Goal: Information Seeking & Learning: Learn about a topic

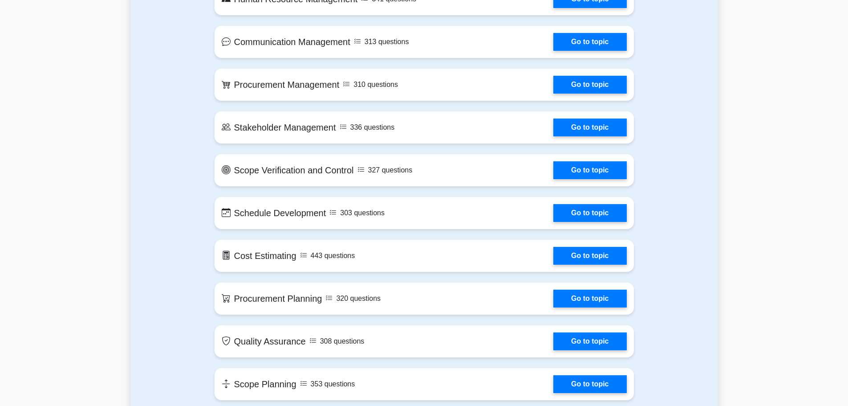
scroll to position [757, 0]
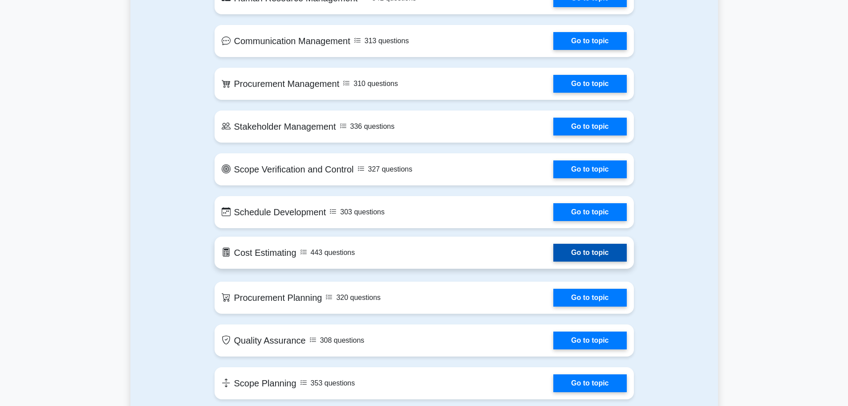
click at [613, 258] on link "Go to topic" at bounding box center [589, 253] width 73 height 18
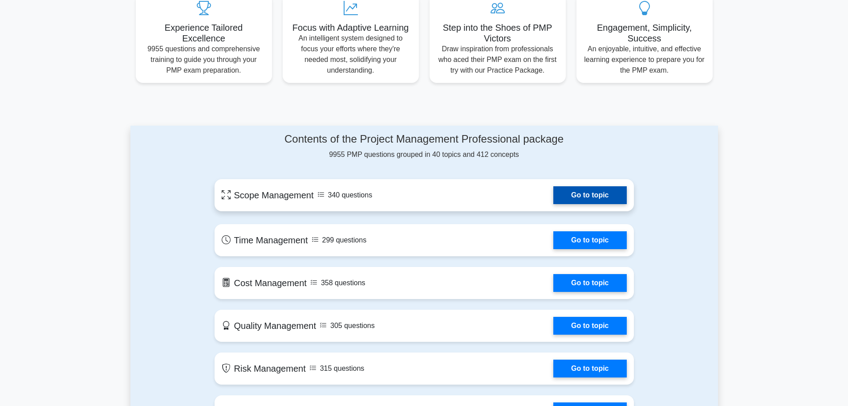
scroll to position [346, 0]
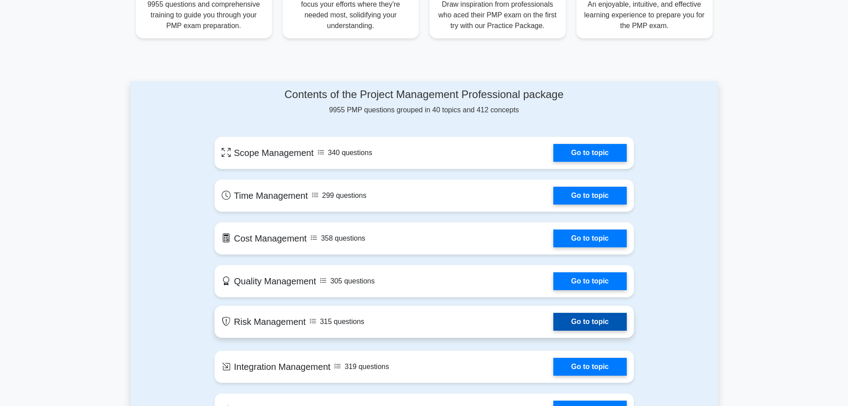
click at [584, 317] on link "Go to topic" at bounding box center [589, 322] width 73 height 18
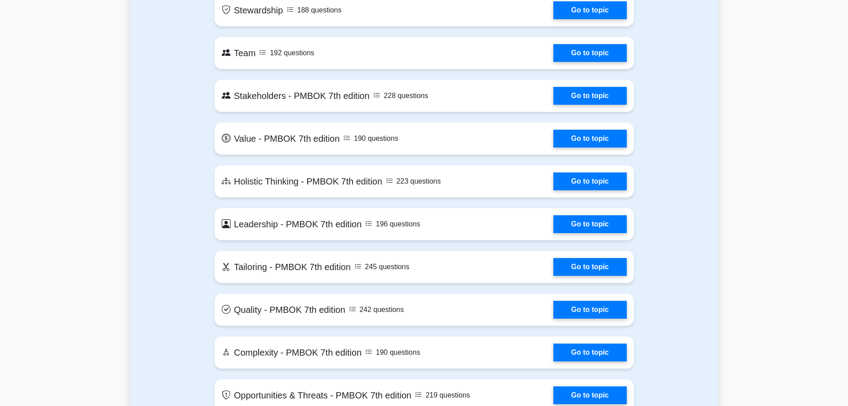
scroll to position [1993, 0]
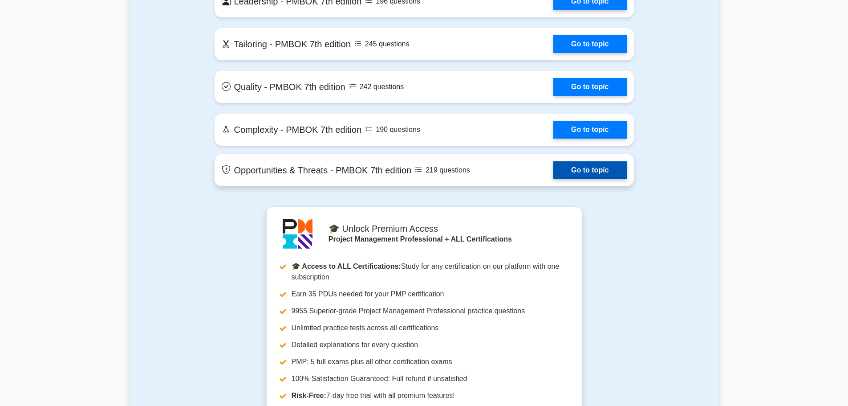
click at [553, 170] on link "Go to topic" at bounding box center [589, 170] width 73 height 18
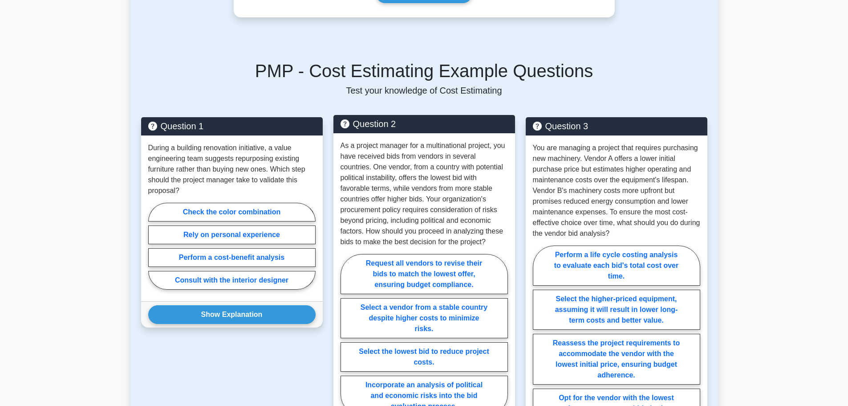
scroll to position [356, 0]
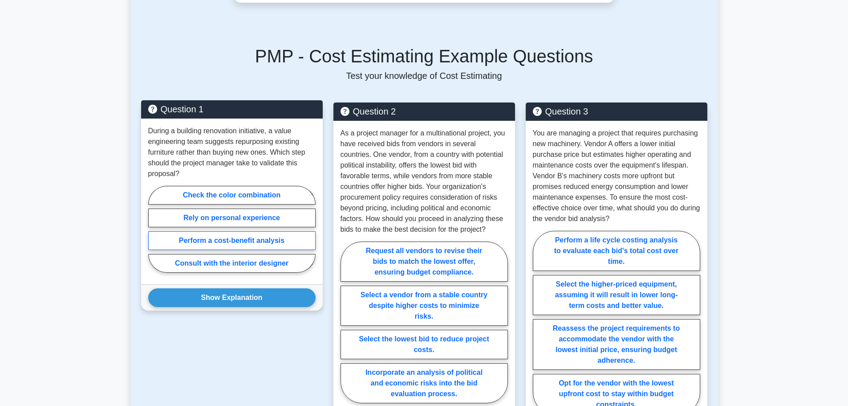
click at [259, 237] on label "Perform a cost-benefit analysis" at bounding box center [231, 240] width 167 height 19
click at [154, 235] on input "Perform a cost-benefit analysis" at bounding box center [151, 232] width 6 height 6
radio input "true"
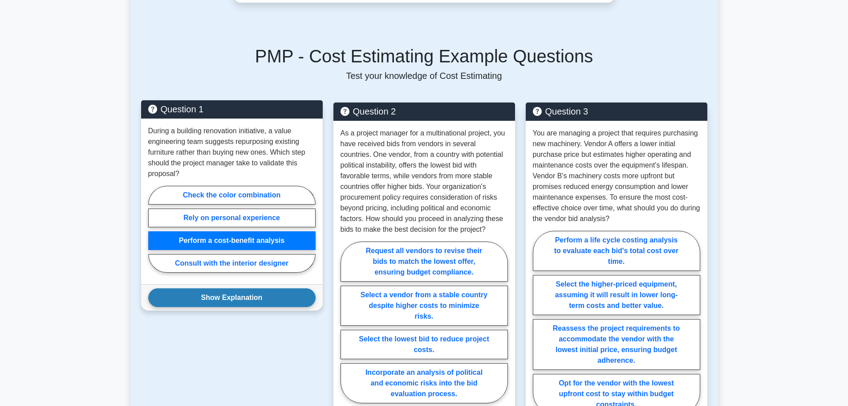
click at [257, 296] on button "Show Explanation" at bounding box center [231, 297] width 167 height 19
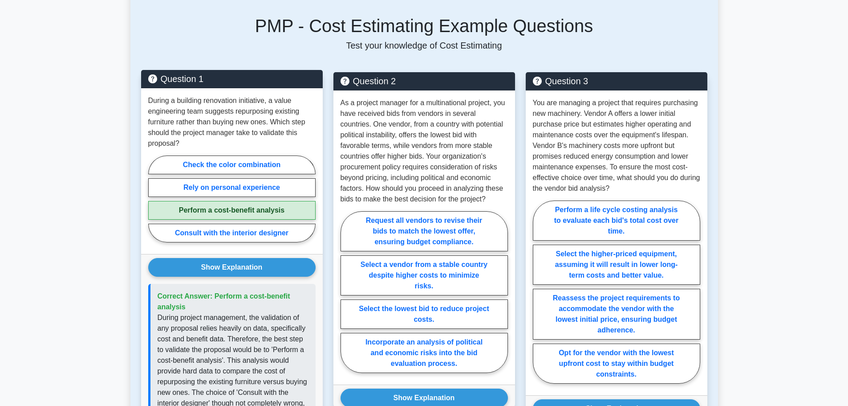
scroll to position [401, 0]
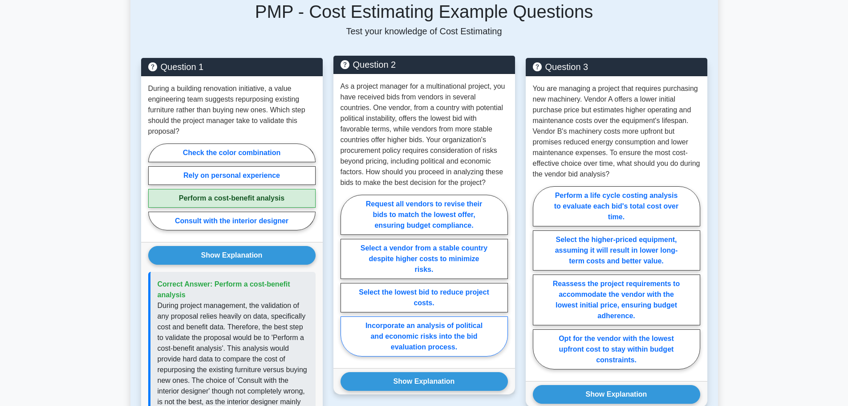
click at [454, 332] on label "Incorporate an analysis of political and economic risks into the bid evaluation…" at bounding box center [424, 336] width 167 height 40
click at [346, 281] on input "Incorporate an analysis of political and economic risks into the bid evaluation…" at bounding box center [344, 278] width 6 height 6
radio input "true"
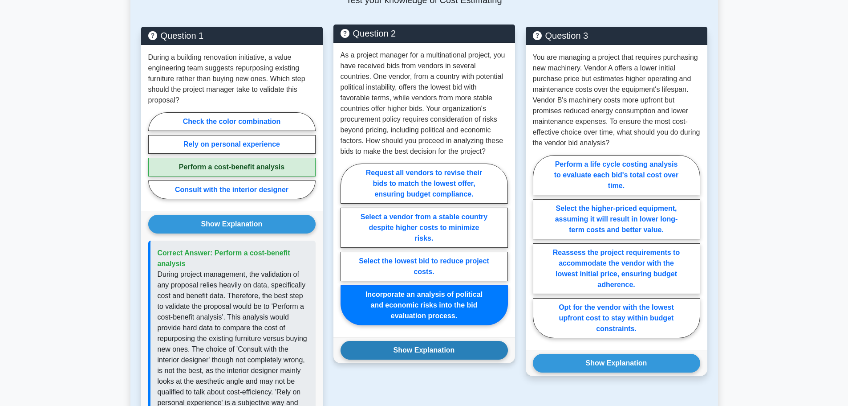
scroll to position [445, 0]
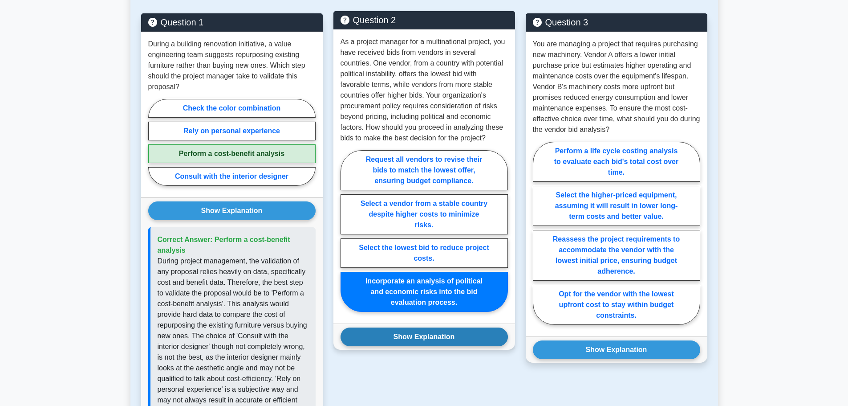
click at [464, 338] on button "Show Explanation" at bounding box center [424, 336] width 167 height 19
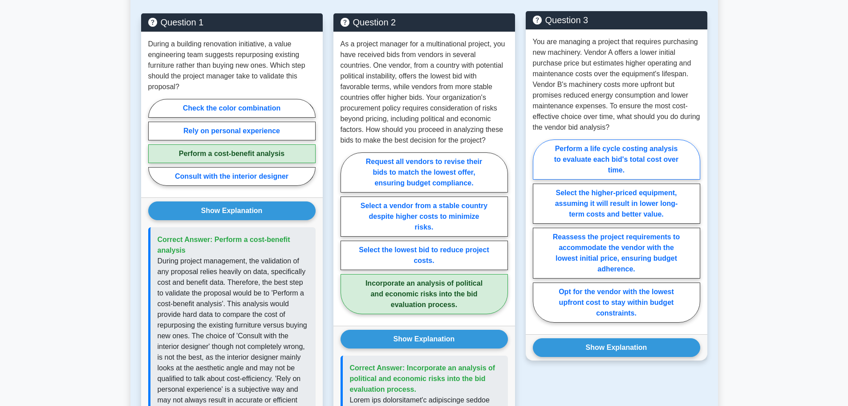
click at [636, 162] on label "Perform a life cycle costing analysis to evaluate each bid's total cost over ti…" at bounding box center [616, 159] width 167 height 40
click at [539, 231] on input "Perform a life cycle costing analysis to evaluate each bid's total cost over ti…" at bounding box center [536, 234] width 6 height 6
radio input "true"
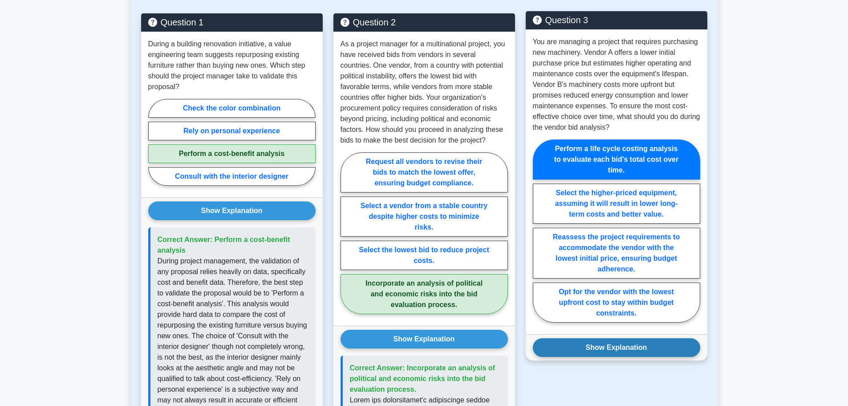
click at [626, 350] on button "Show Explanation" at bounding box center [616, 347] width 167 height 19
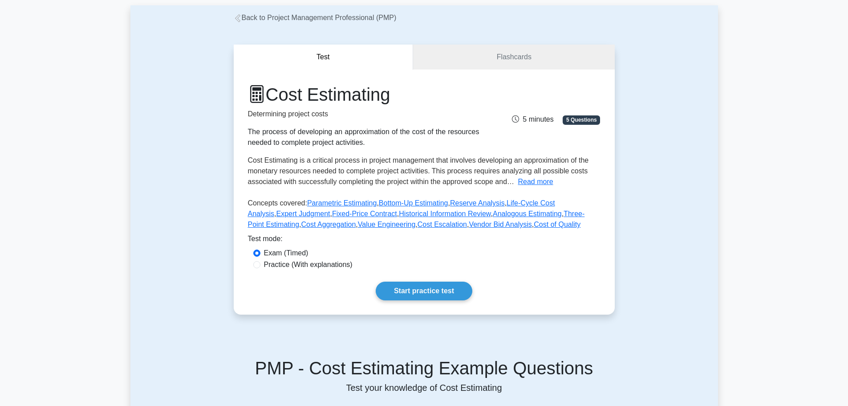
scroll to position [0, 0]
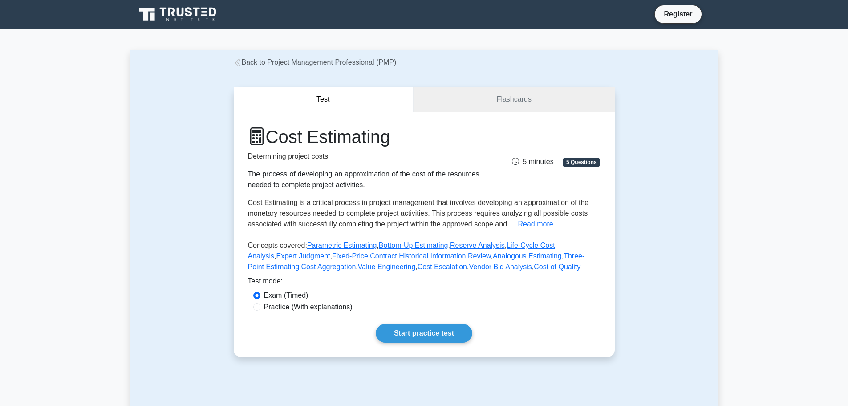
click at [475, 99] on link "Flashcards" at bounding box center [513, 99] width 201 height 25
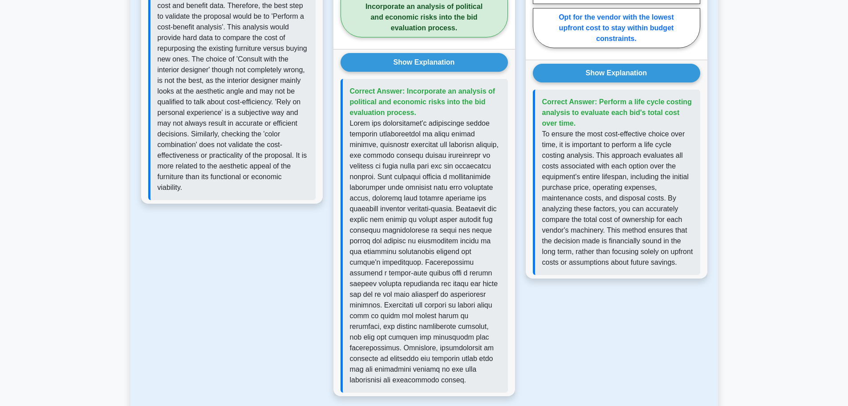
scroll to position [634, 0]
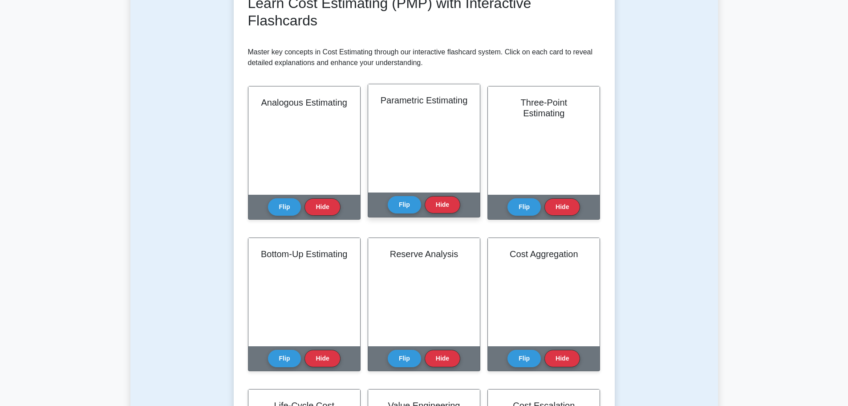
scroll to position [134, 0]
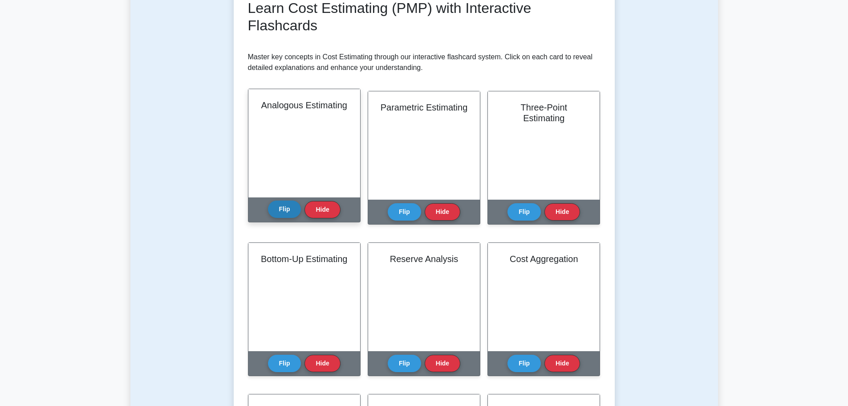
click at [290, 210] on button "Flip" at bounding box center [284, 208] width 33 height 17
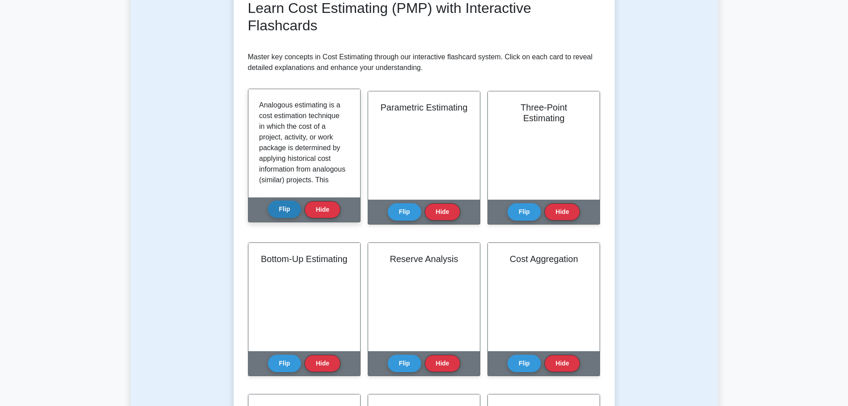
click at [290, 210] on button "Flip" at bounding box center [284, 208] width 33 height 17
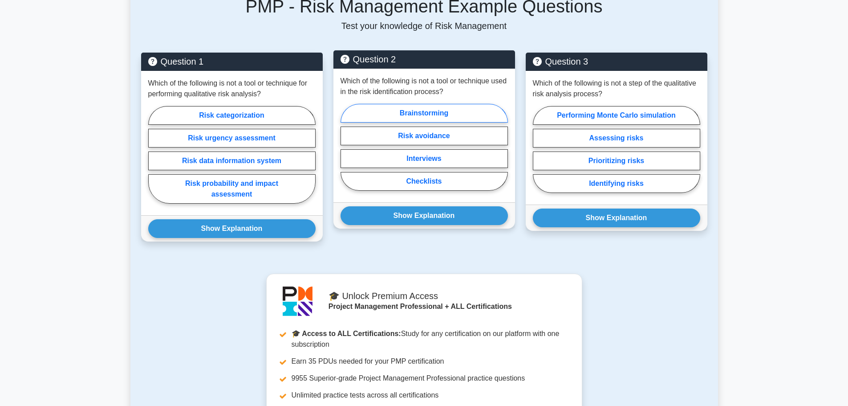
scroll to position [401, 0]
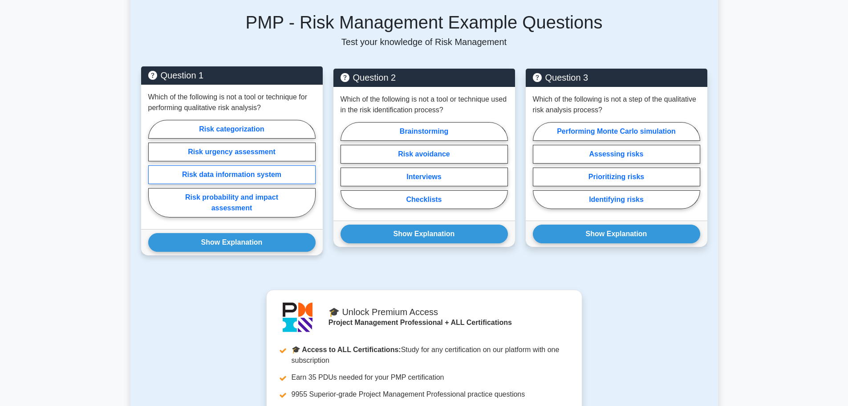
click at [246, 165] on label "Risk data information system" at bounding box center [231, 174] width 167 height 19
click at [154, 168] on input "Risk data information system" at bounding box center [151, 171] width 6 height 6
radio input "true"
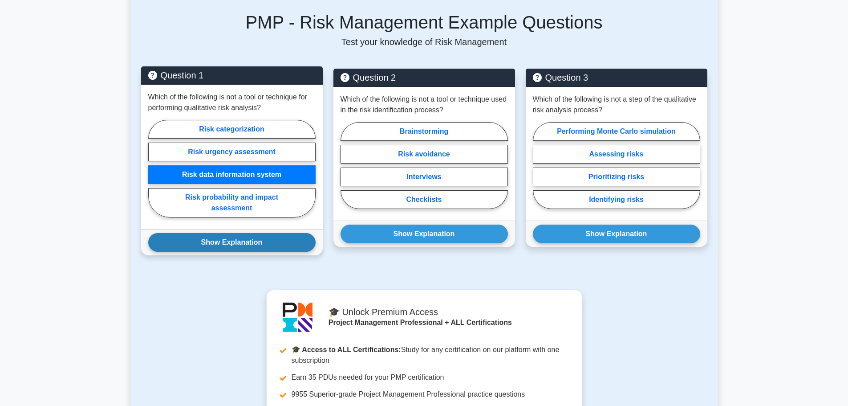
click at [274, 233] on button "Show Explanation" at bounding box center [231, 242] width 167 height 19
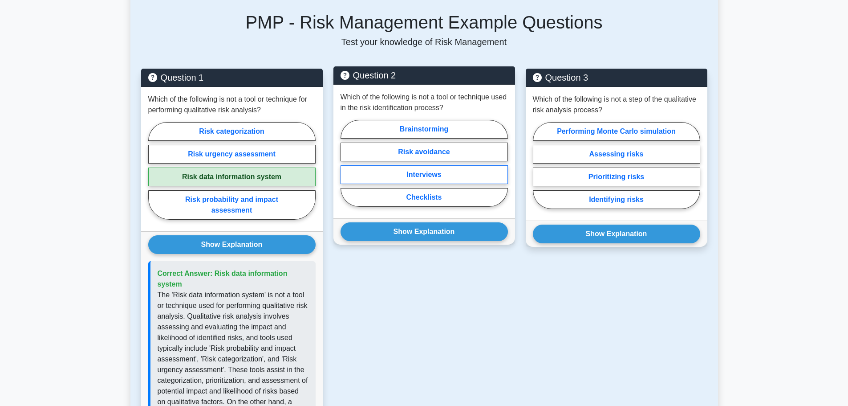
click at [427, 165] on label "Interviews" at bounding box center [424, 174] width 167 height 19
click at [346, 163] on input "Interviews" at bounding box center [344, 166] width 6 height 6
radio input "true"
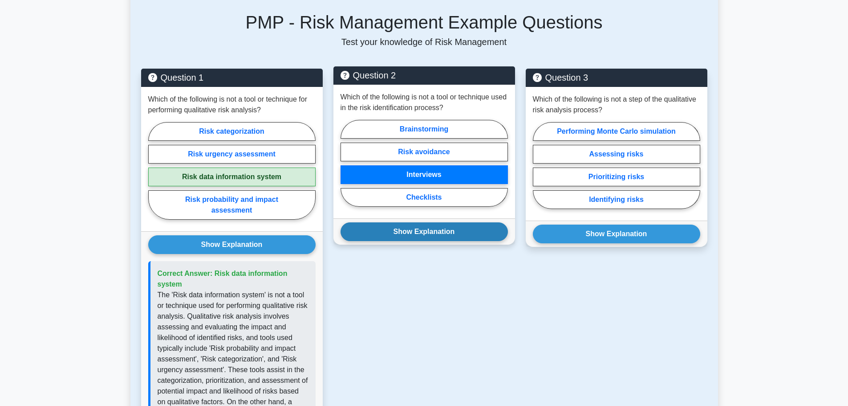
click at [426, 223] on button "Show Explanation" at bounding box center [424, 231] width 167 height 19
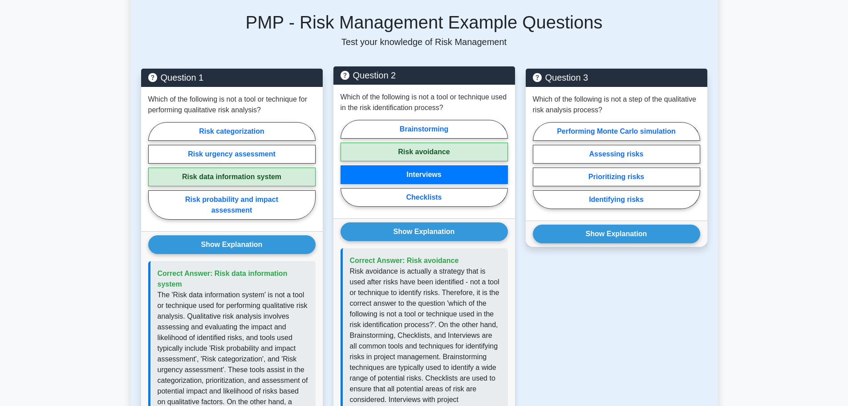
click at [452, 142] on label "Risk avoidance" at bounding box center [424, 151] width 167 height 19
click at [346, 163] on input "Risk avoidance" at bounding box center [344, 166] width 6 height 6
radio input "true"
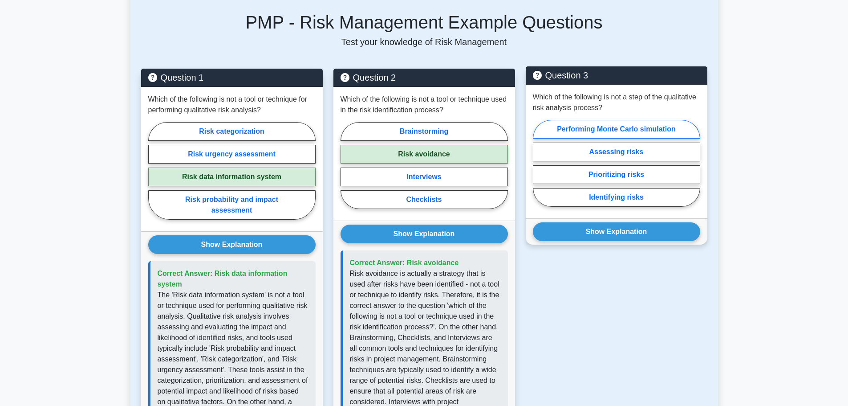
click at [569, 120] on label "Performing Monte Carlo simulation" at bounding box center [616, 129] width 167 height 19
click at [539, 163] on input "Performing Monte Carlo simulation" at bounding box center [536, 166] width 6 height 6
radio input "true"
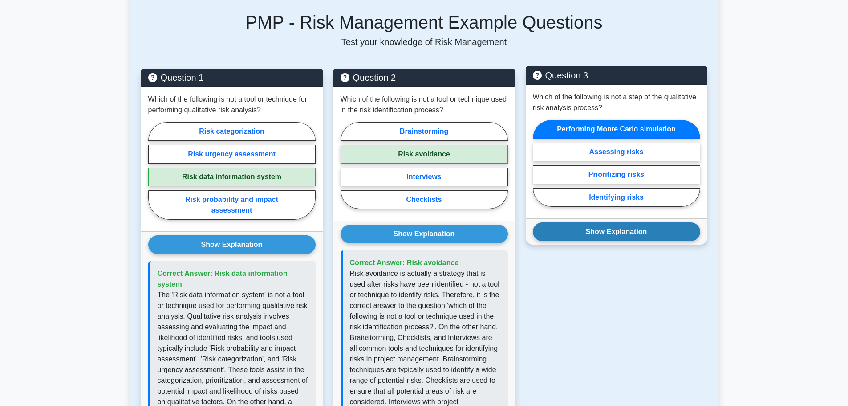
click at [584, 222] on button "Show Explanation" at bounding box center [616, 231] width 167 height 19
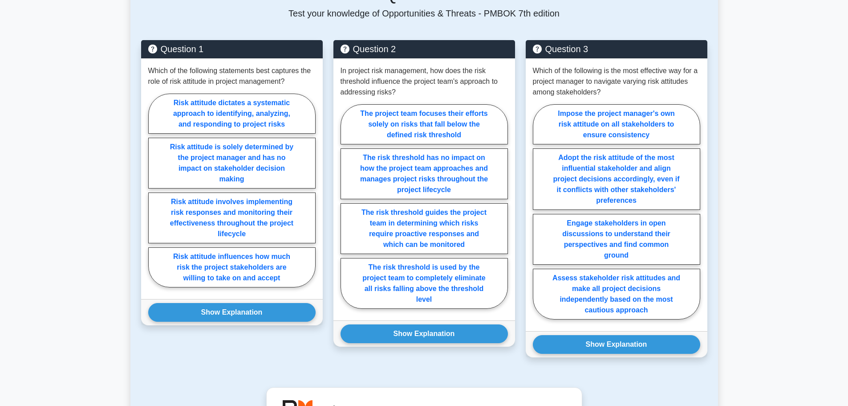
scroll to position [445, 0]
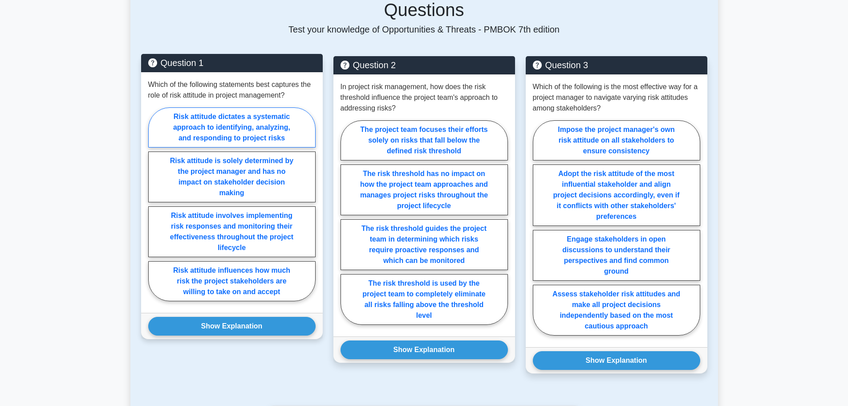
click at [272, 111] on label "Risk attitude dictates a systematic approach to identifying, analyzing, and res…" at bounding box center [231, 127] width 167 height 40
click at [154, 204] on input "Risk attitude dictates a systematic approach to identifying, analyzing, and res…" at bounding box center [151, 207] width 6 height 6
radio input "true"
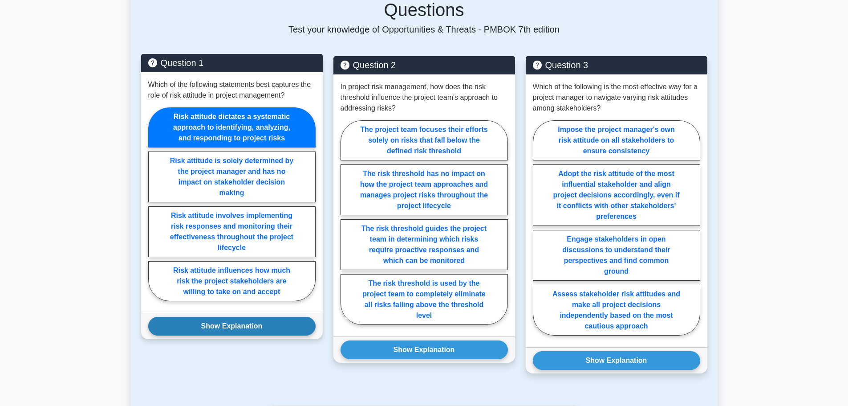
click at [255, 317] on button "Show Explanation" at bounding box center [231, 326] width 167 height 19
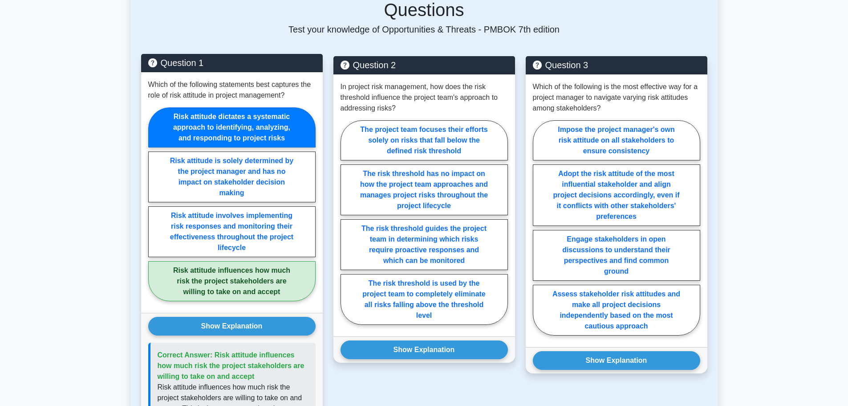
click at [262, 263] on label "Risk attitude influences how much risk the project stakeholders are willing to …" at bounding box center [231, 281] width 167 height 40
click at [154, 210] on input "Risk attitude influences how much risk the project stakeholders are willing to …" at bounding box center [151, 207] width 6 height 6
radio input "true"
